Goal: Task Accomplishment & Management: Manage account settings

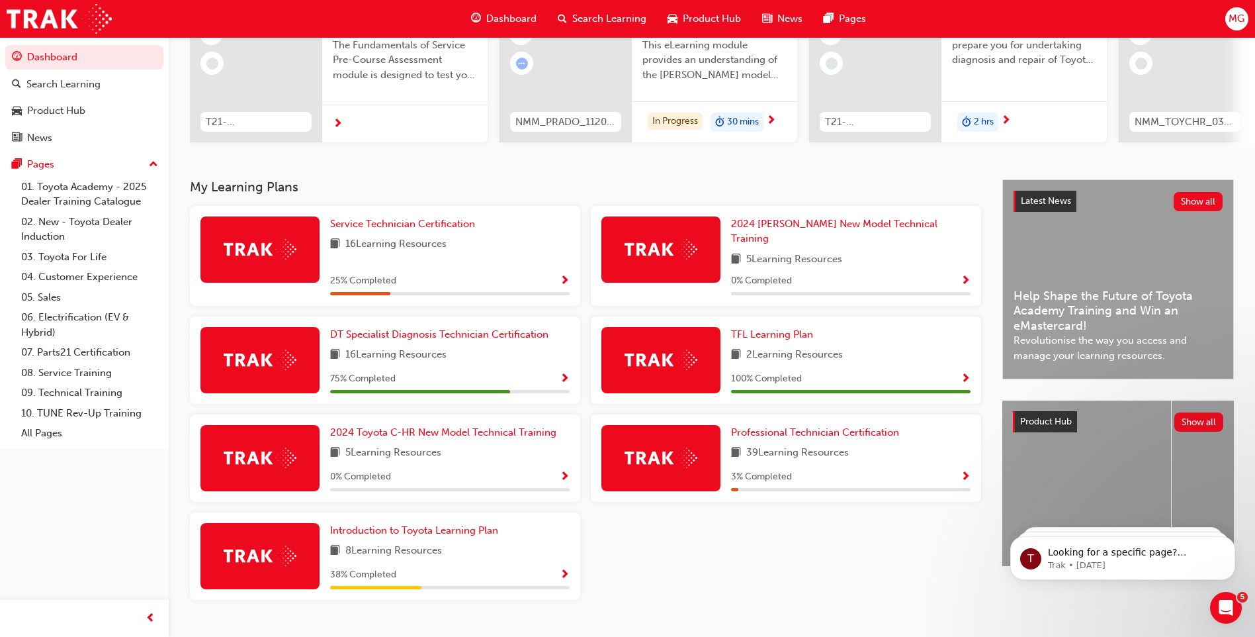
scroll to position [178, 0]
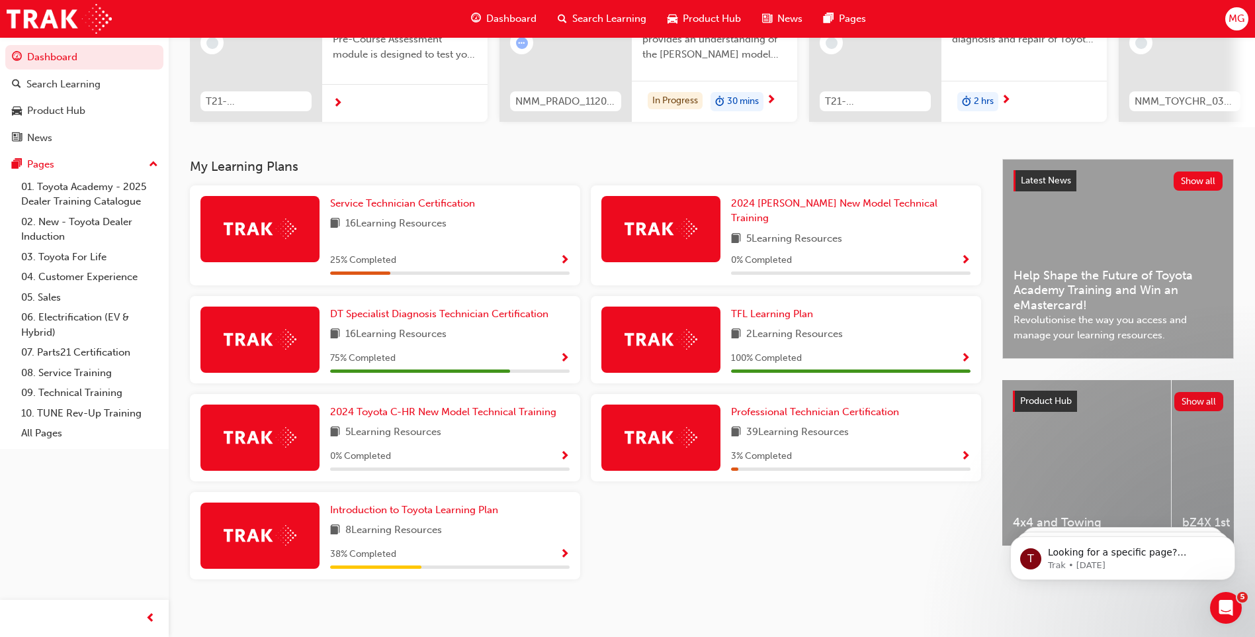
click at [1233, 20] on span "MG" at bounding box center [1237, 18] width 16 height 15
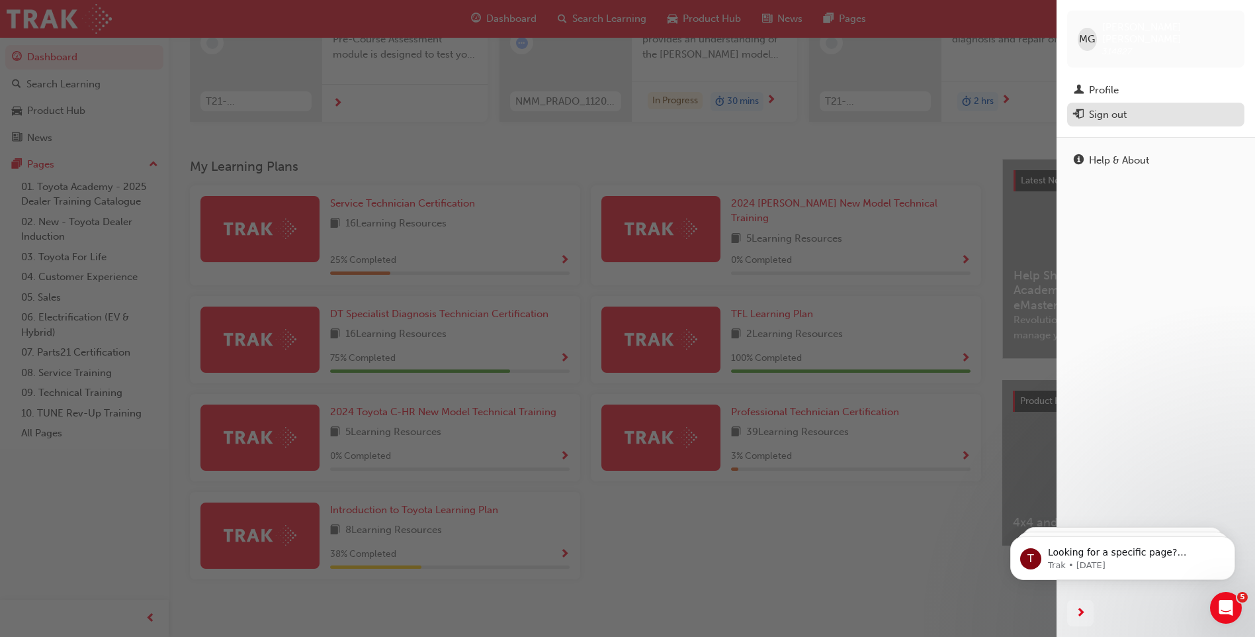
click at [1124, 107] on div "Sign out" at bounding box center [1108, 114] width 38 height 15
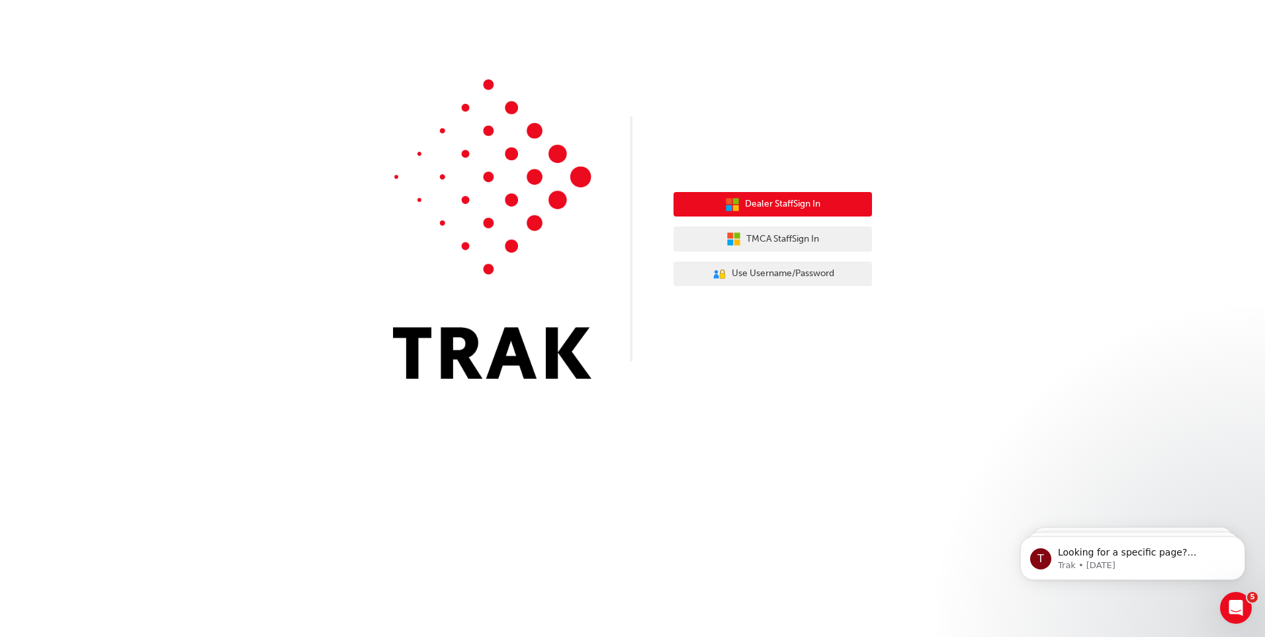
click at [821, 199] on span "Dealer Staff Sign In" at bounding box center [782, 204] width 75 height 15
